Goal: Information Seeking & Learning: Learn about a topic

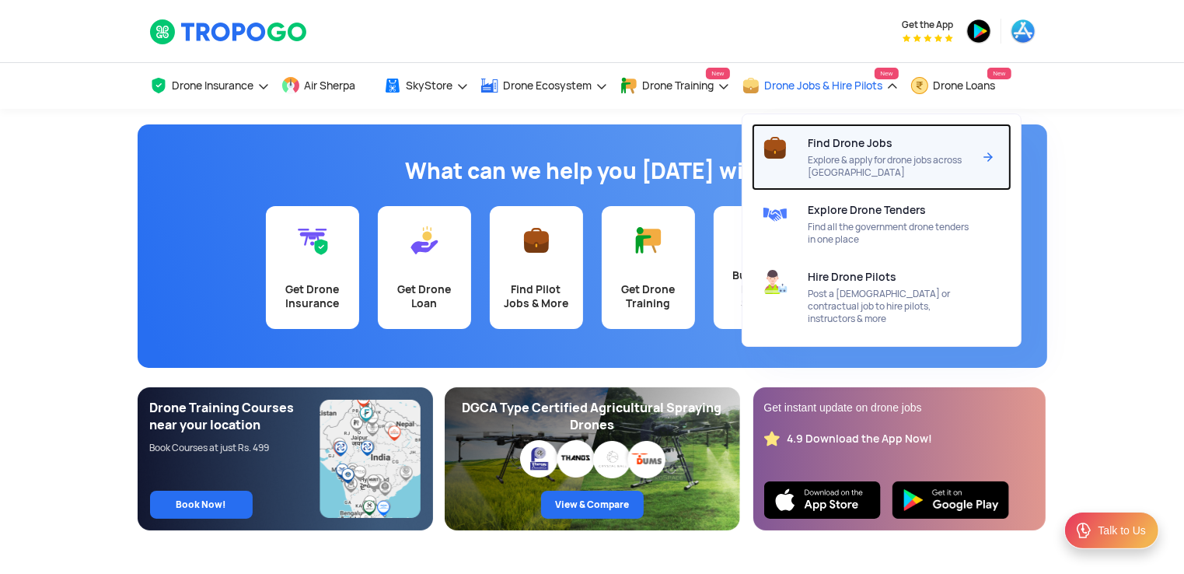
click at [869, 166] on span "Explore & apply for drone jobs across [GEOGRAPHIC_DATA]" at bounding box center [891, 166] width 164 height 25
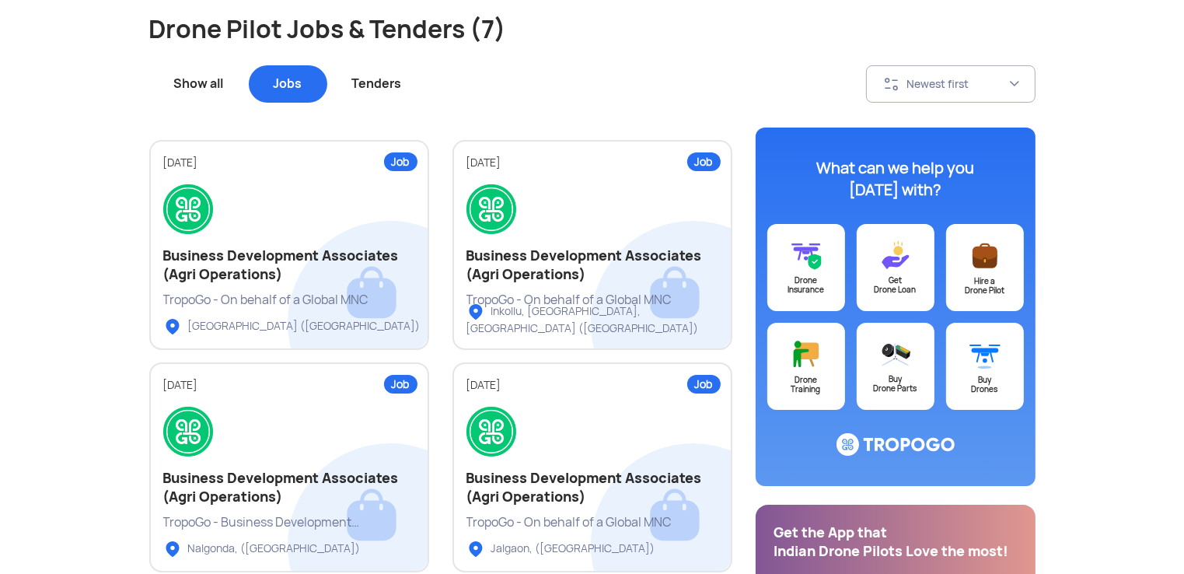
scroll to position [78, 0]
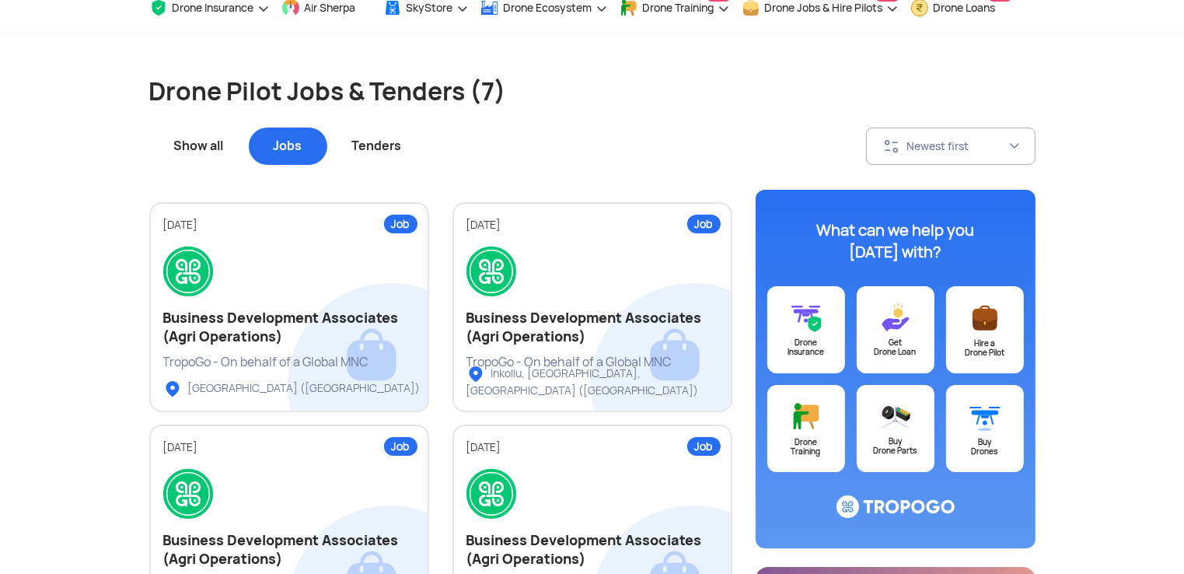
click at [388, 143] on div "Tenders" at bounding box center [377, 146] width 100 height 37
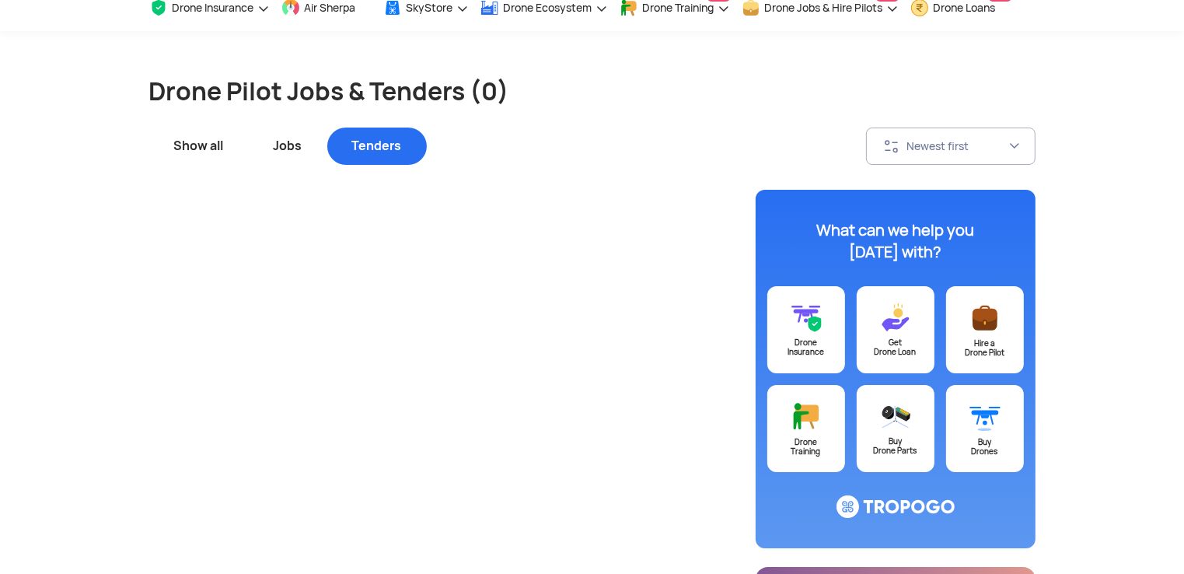
click at [198, 145] on div "Show all" at bounding box center [199, 146] width 100 height 37
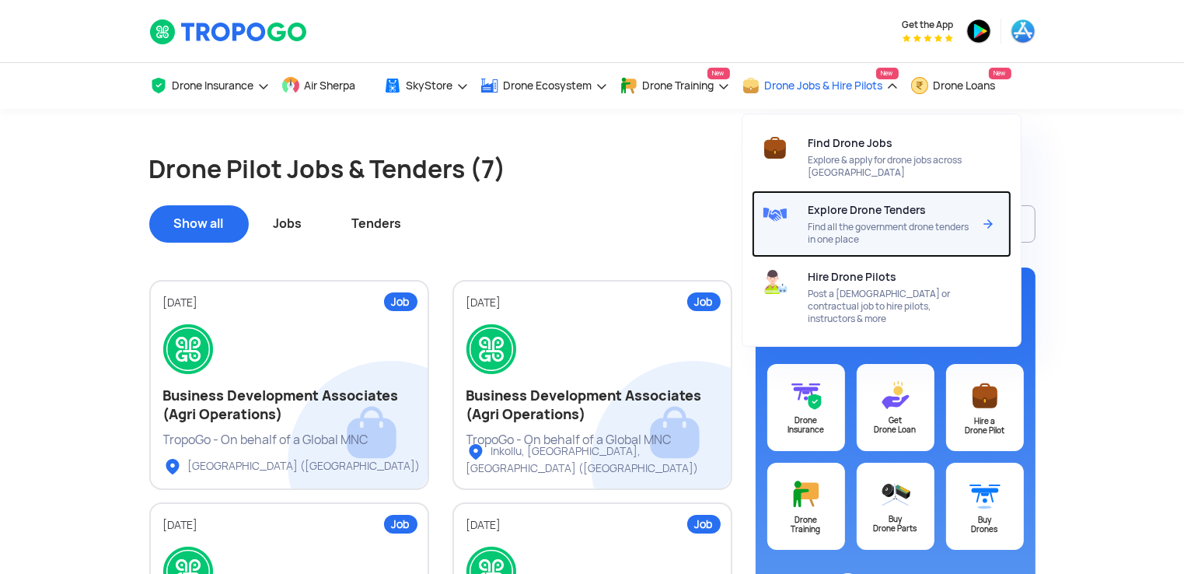
click at [850, 243] on span "Find all the government drone tenders in one place" at bounding box center [891, 233] width 164 height 25
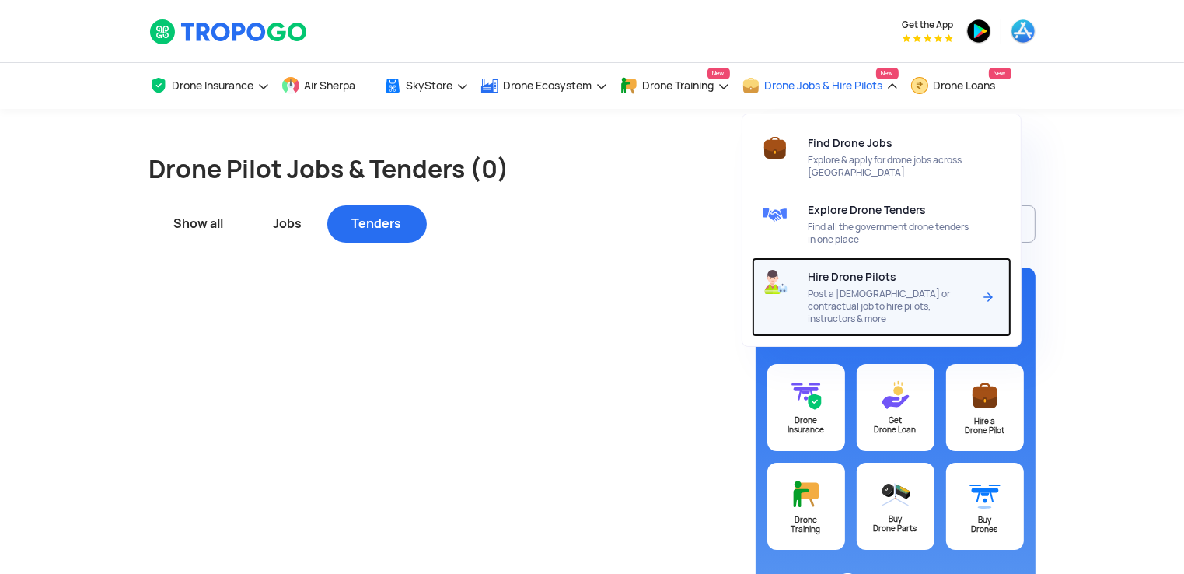
click at [872, 285] on div "Hire Drone Pilots Post a full time or contractual job to hire pilots, instructo…" at bounding box center [894, 296] width 170 height 79
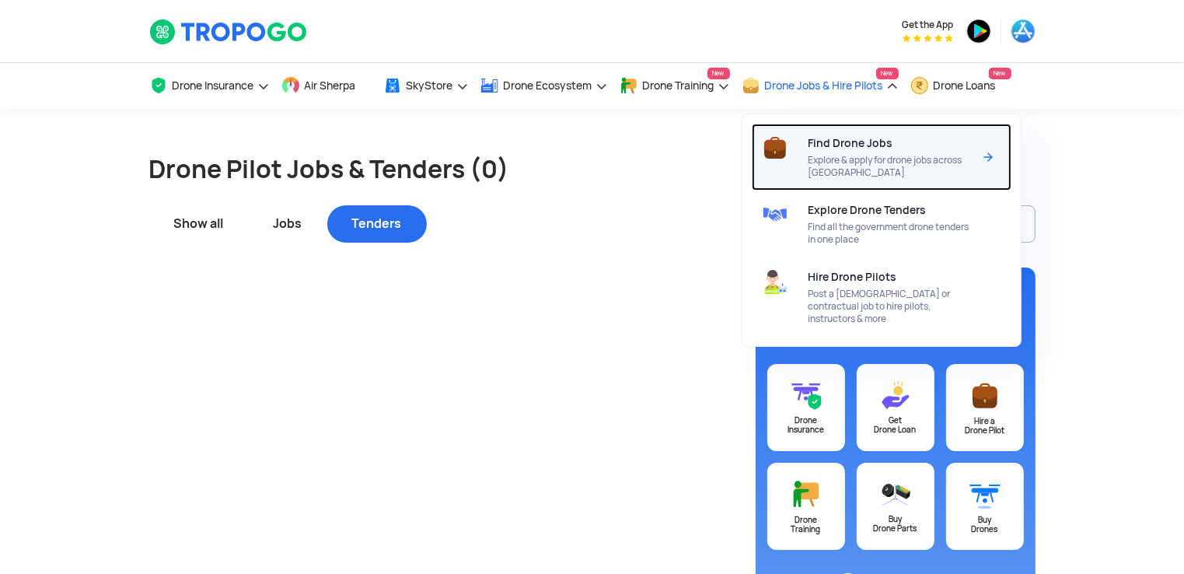
click at [834, 157] on span "Explore & apply for drone jobs across [GEOGRAPHIC_DATA]" at bounding box center [891, 166] width 164 height 25
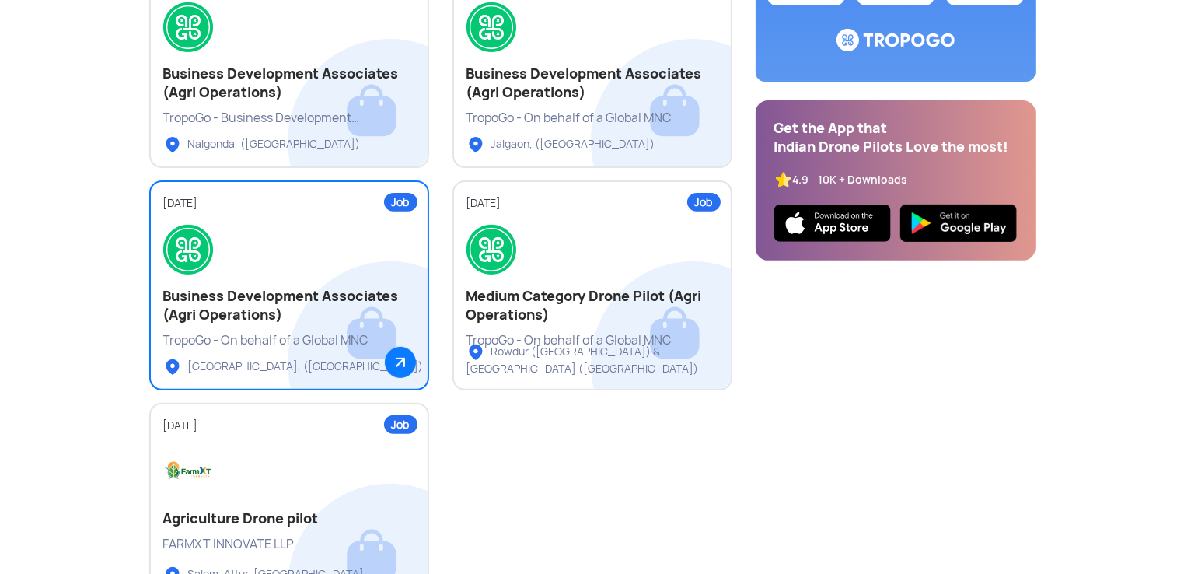
scroll to position [233, 0]
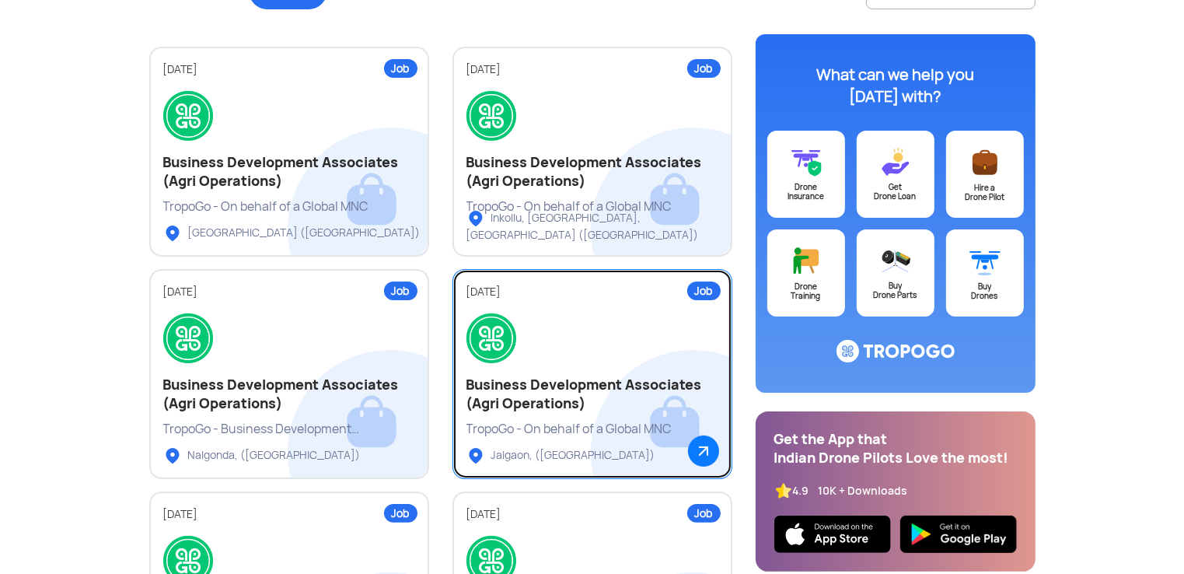
click at [511, 357] on img at bounding box center [492, 338] width 50 height 50
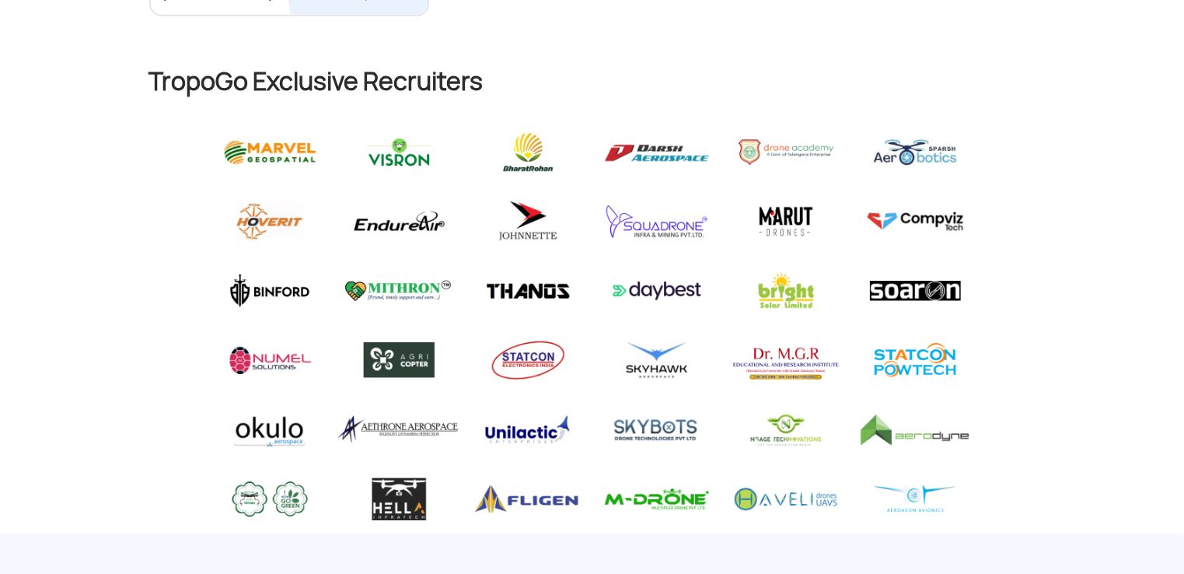
scroll to position [1141, 0]
click at [275, 151] on img at bounding box center [269, 151] width 121 height 45
